Goal: Task Accomplishment & Management: Use online tool/utility

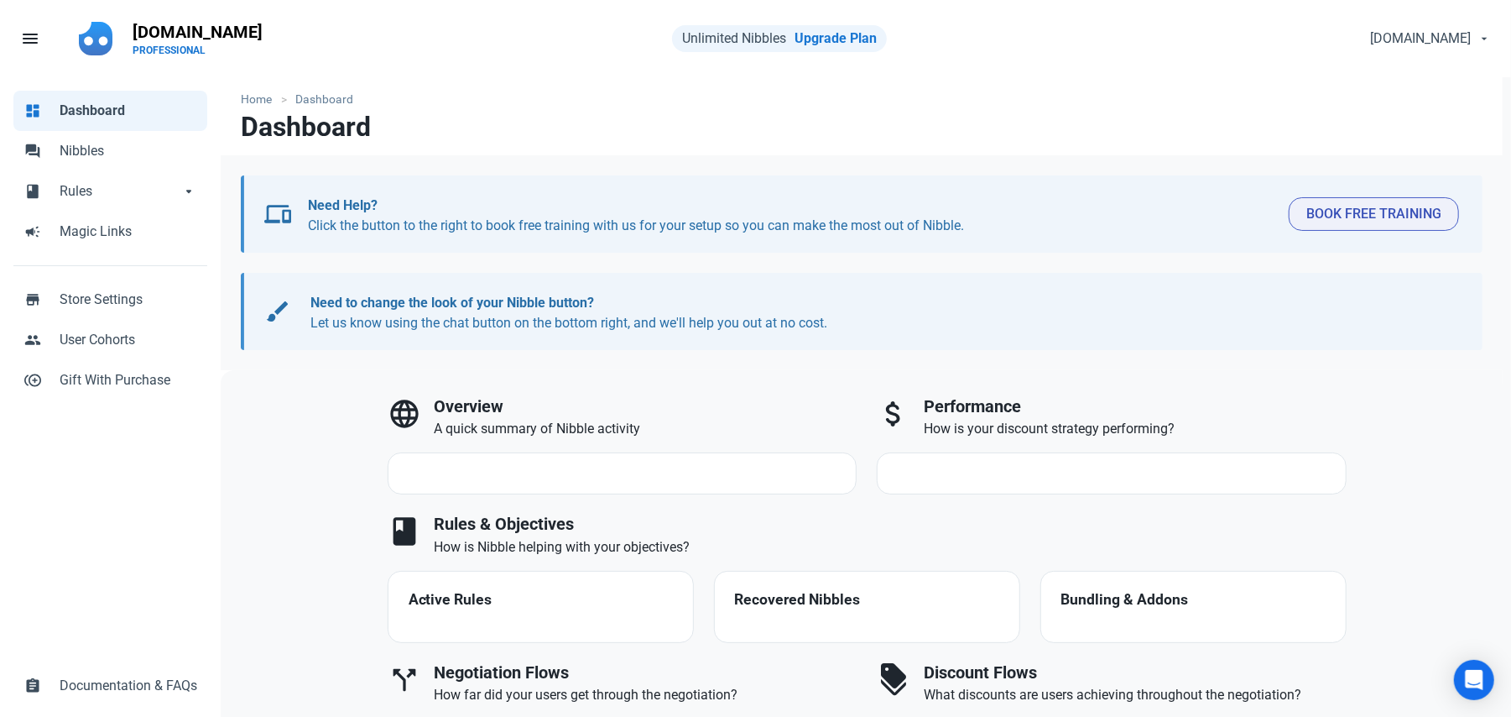
select select "7d"
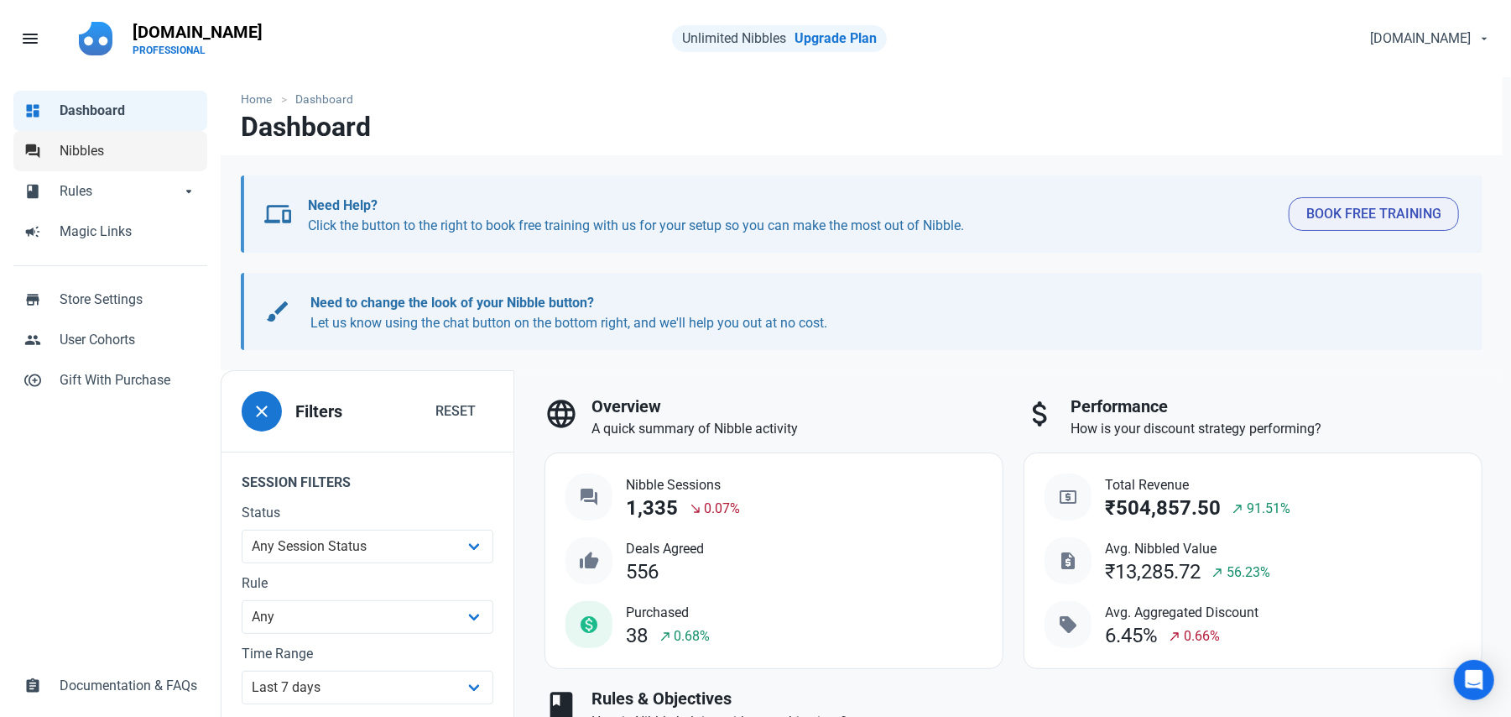
click at [94, 145] on span "Nibbles" at bounding box center [129, 151] width 138 height 20
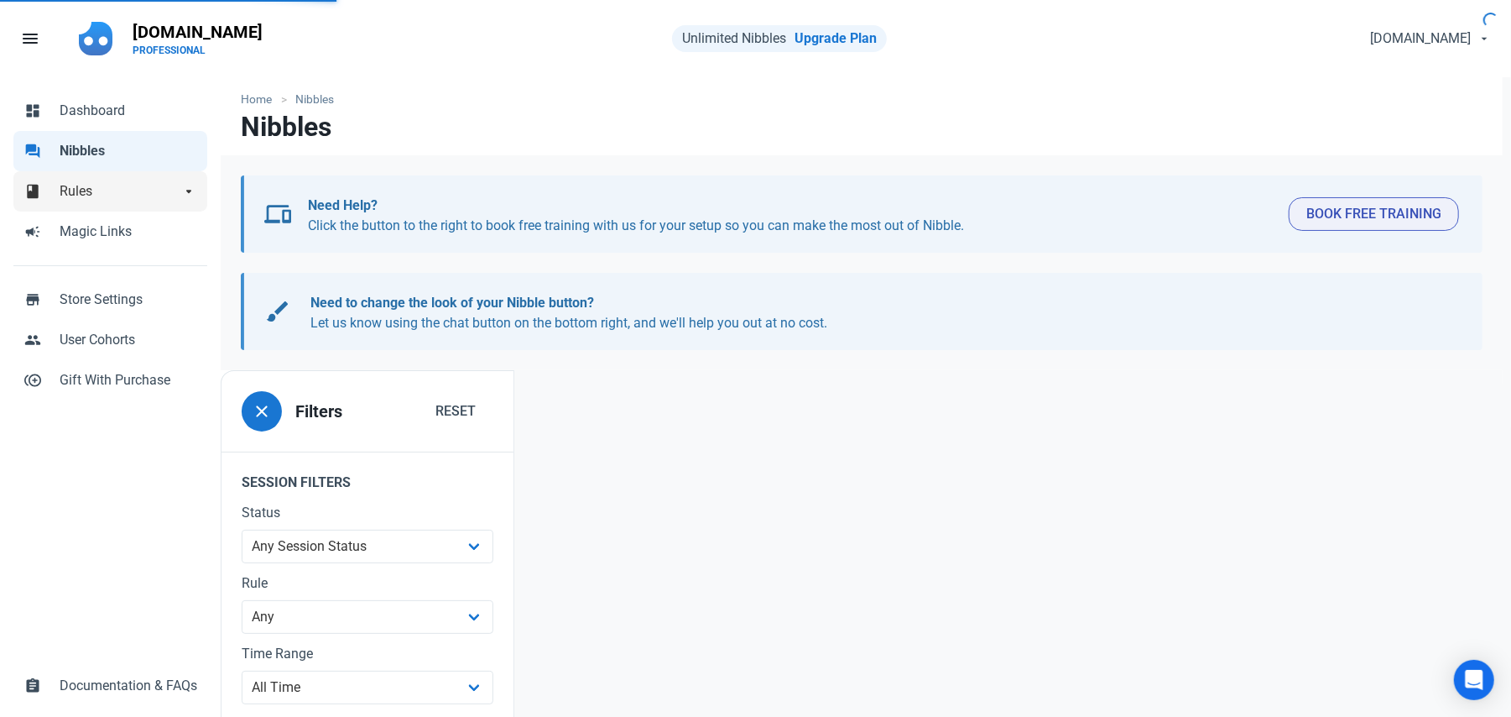
click at [112, 192] on span "Rules" at bounding box center [120, 191] width 121 height 20
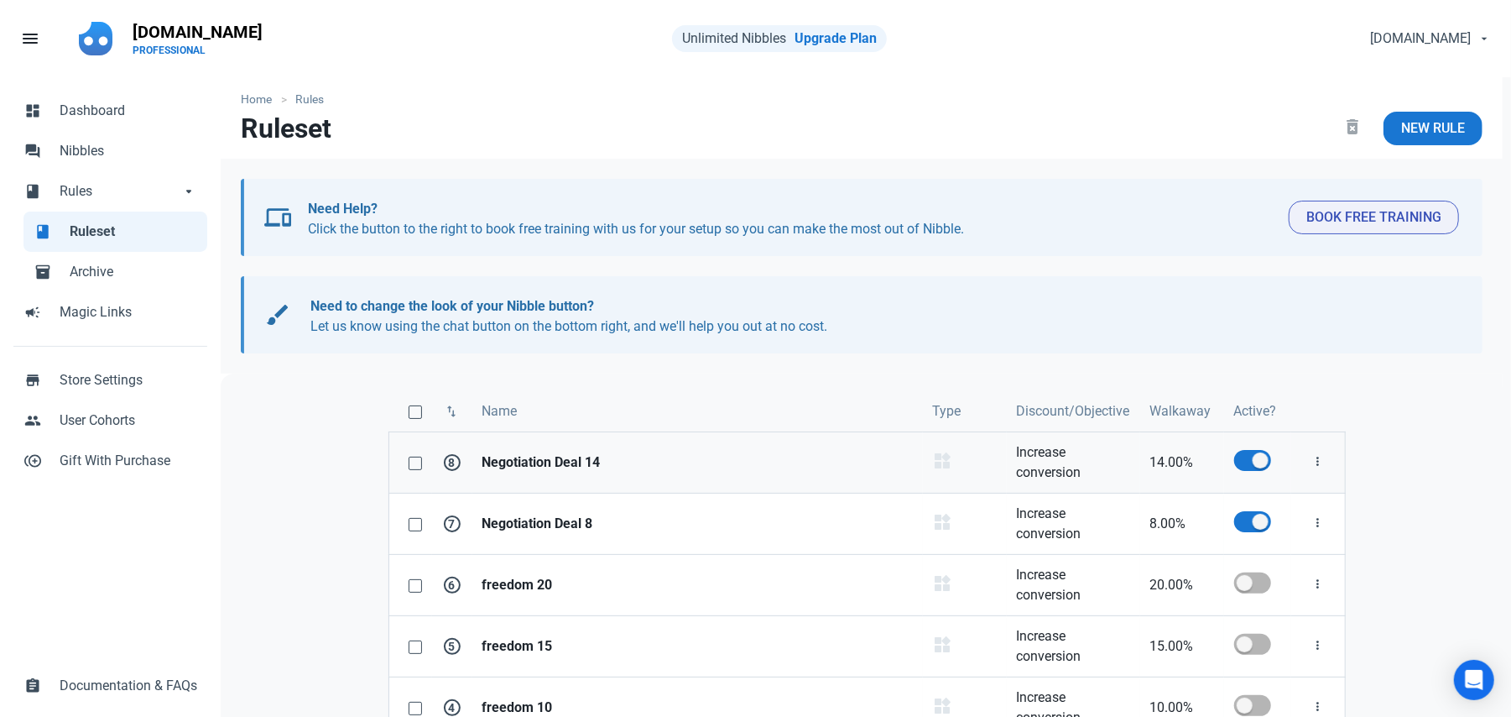
click at [515, 485] on link "Negotiation Deal 14" at bounding box center [697, 462] width 451 height 60
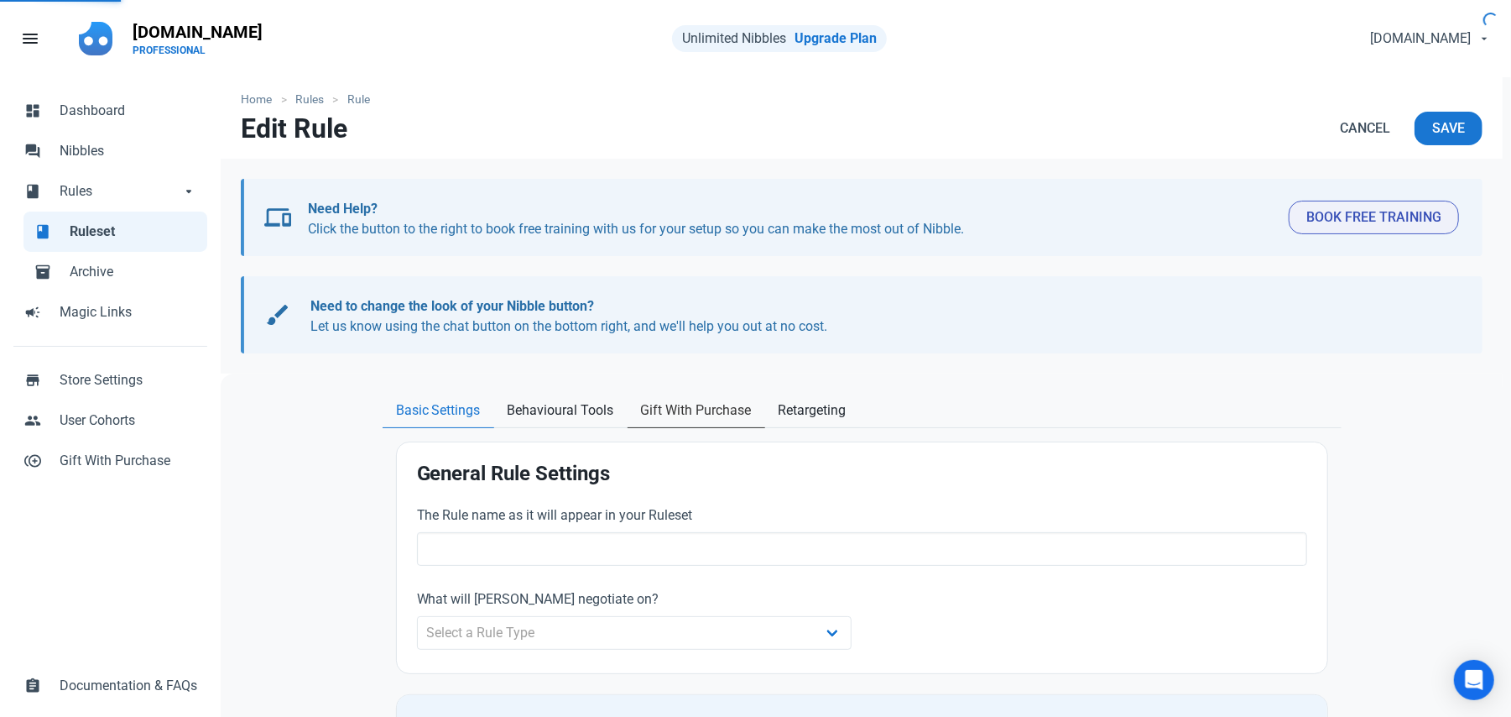
type input "Negotiation Deal 14"
select select "product_category"
type input "14.00"
radio input "true"
radio input "false"
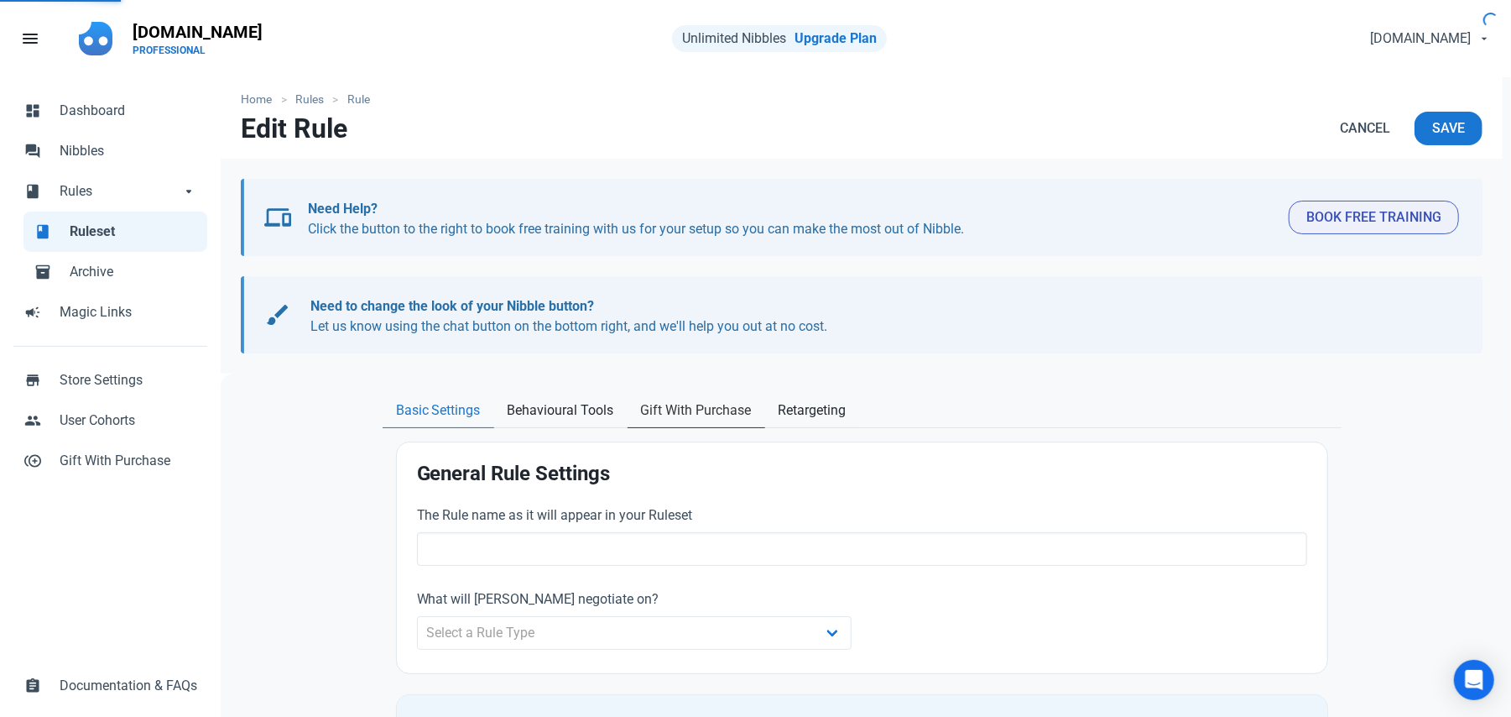
radio input "true"
